Goal: Check status: Check status

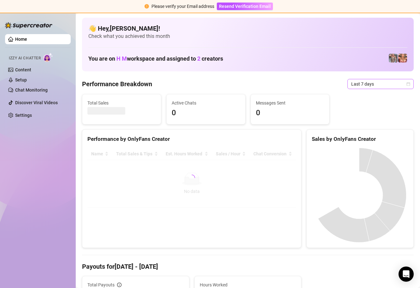
click at [406, 85] on icon "calendar" at bounding box center [408, 84] width 4 height 4
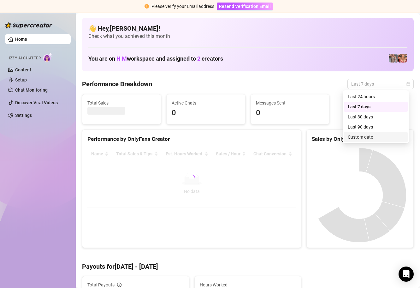
click at [365, 138] on div "Custom date" at bounding box center [376, 136] width 56 height 7
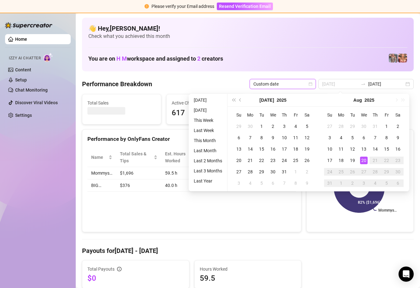
click at [363, 158] on div "20" at bounding box center [364, 160] width 8 height 8
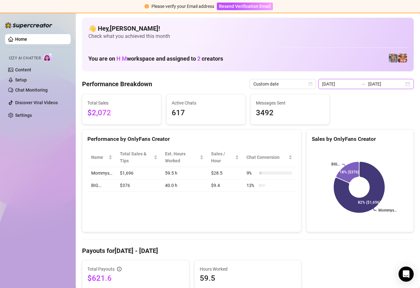
click at [351, 85] on input "2025-08-13" at bounding box center [340, 83] width 36 height 7
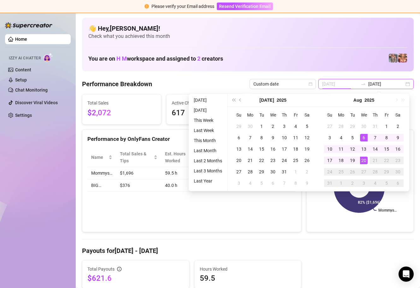
type input "2025-08-20"
click at [363, 158] on div "20" at bounding box center [364, 160] width 8 height 8
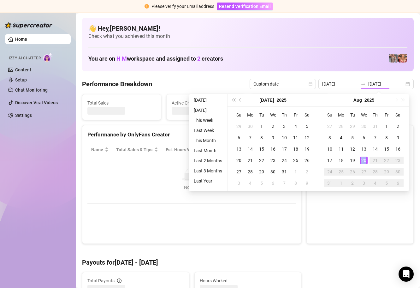
type input "2025-08-20"
